Goal: Communication & Community: Share content

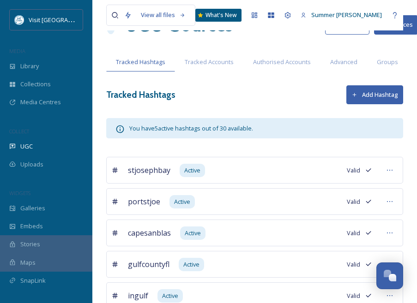
scroll to position [67, 0]
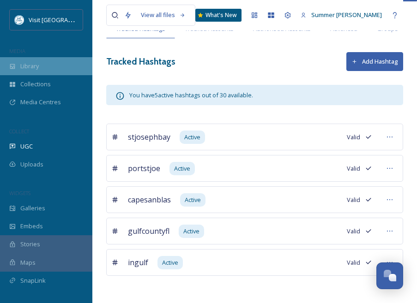
click at [24, 67] on span "Library" at bounding box center [29, 66] width 18 height 9
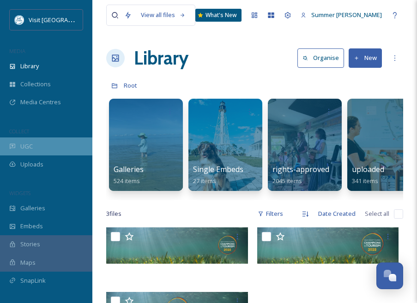
click at [30, 143] on span "UGC" at bounding box center [26, 146] width 12 height 9
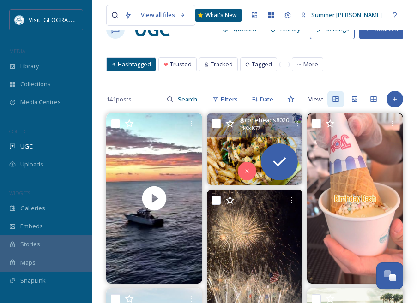
scroll to position [59, 0]
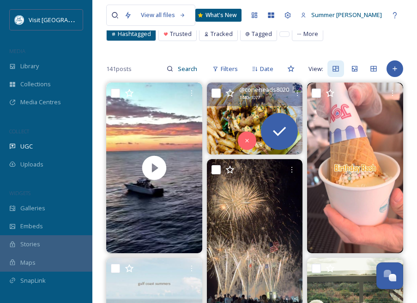
click at [244, 113] on img at bounding box center [255, 119] width 96 height 72
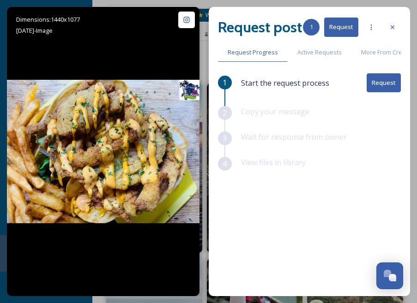
click at [384, 80] on button "Request" at bounding box center [384, 82] width 34 height 19
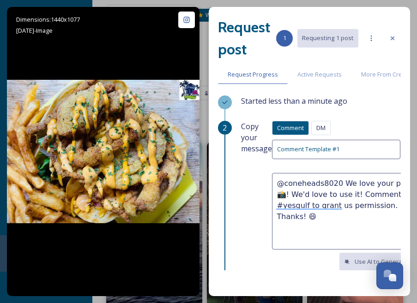
drag, startPoint x: 385, startPoint y: 206, endPoint x: 275, endPoint y: 185, distance: 112.0
click at [275, 184] on textarea "@coneheads8020 We love your photo 📸! We'd love to use it! Comment #yesgulf to g…" at bounding box center [353, 211] width 162 height 77
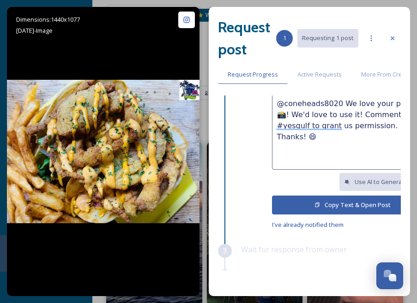
scroll to position [73, 0]
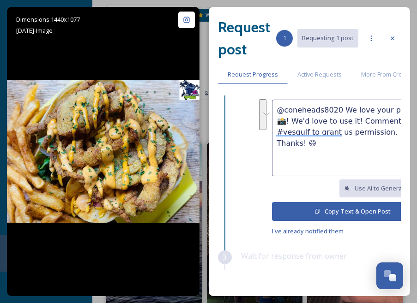
click at [313, 207] on button "Copy Text & Open Post" at bounding box center [353, 211] width 162 height 19
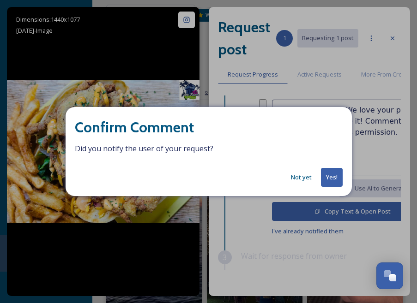
click at [302, 181] on button "Not yet" at bounding box center [301, 178] width 30 height 18
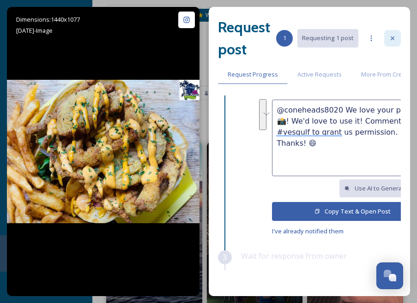
click at [392, 37] on icon at bounding box center [392, 38] width 7 height 7
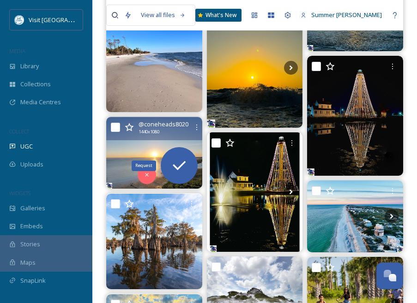
scroll to position [723, 0]
